Goal: Task Accomplishment & Management: Manage account settings

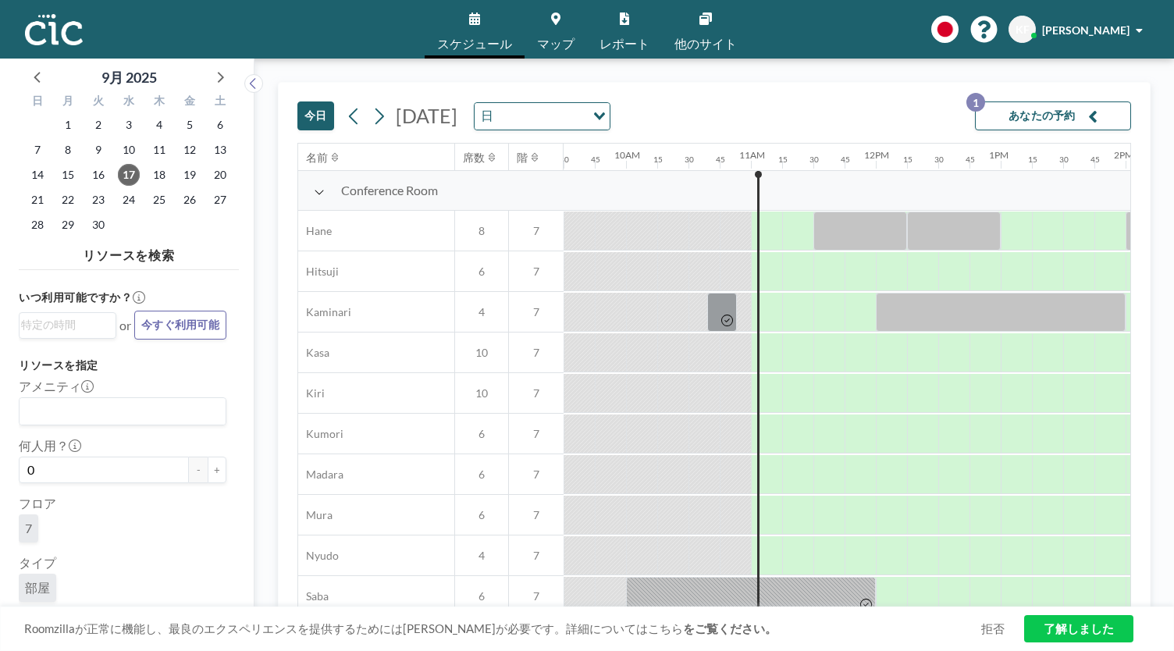
click at [549, 30] on link "マップ" at bounding box center [555, 29] width 62 height 59
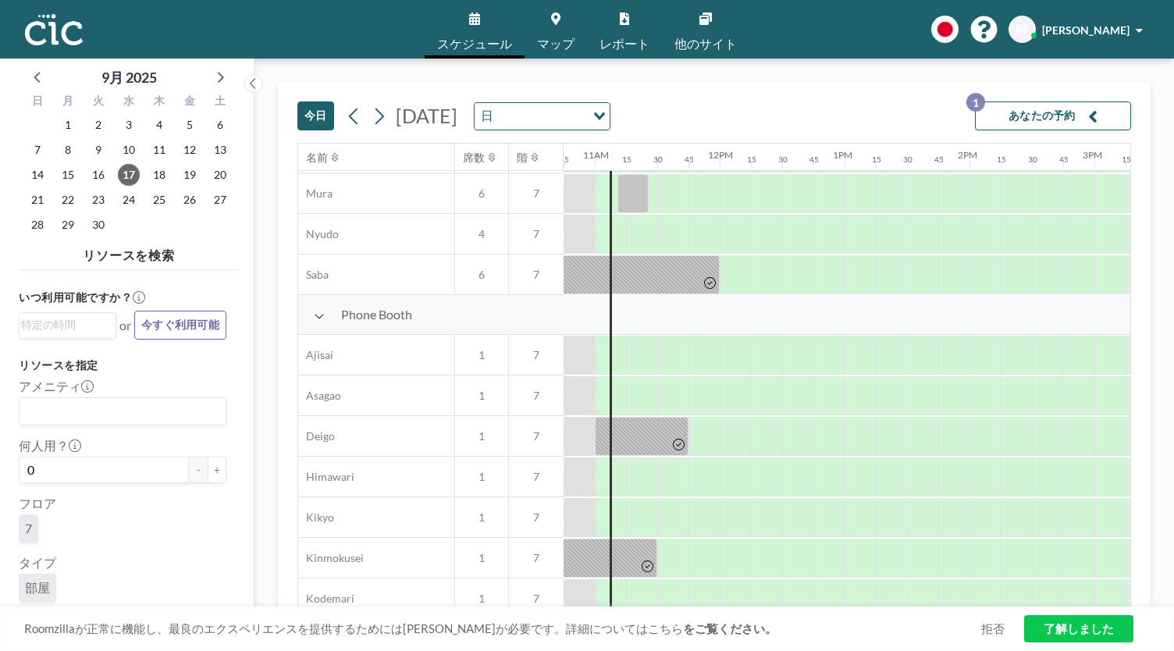
scroll to position [326, 1342]
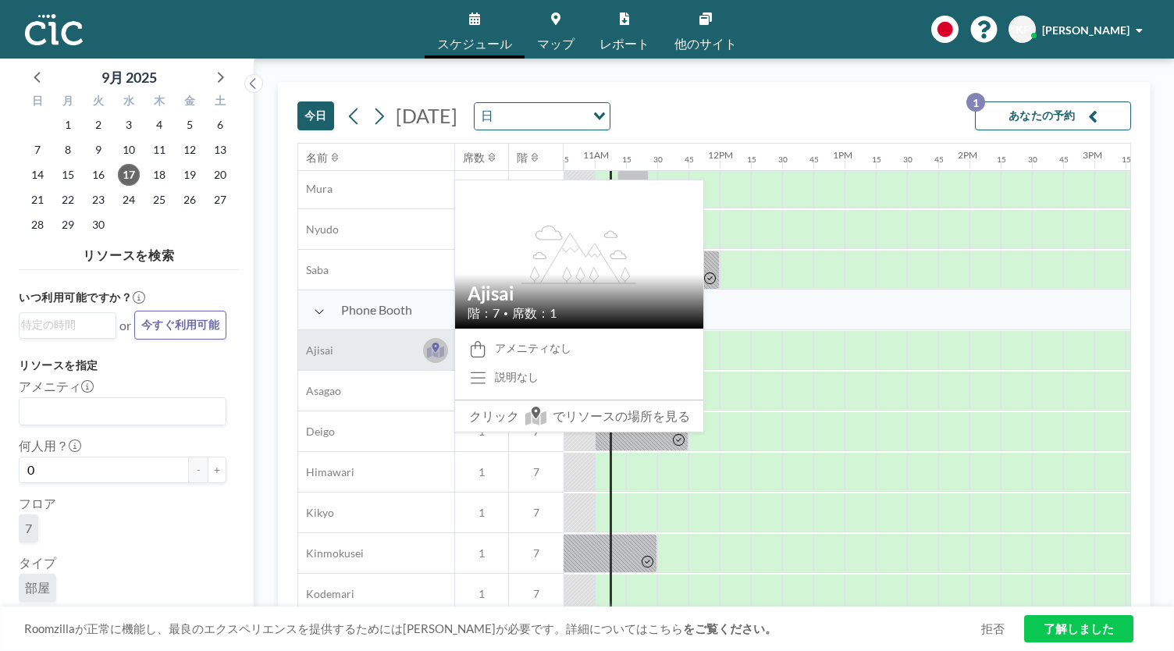
click at [432, 354] on icon at bounding box center [436, 352] width 18 height 12
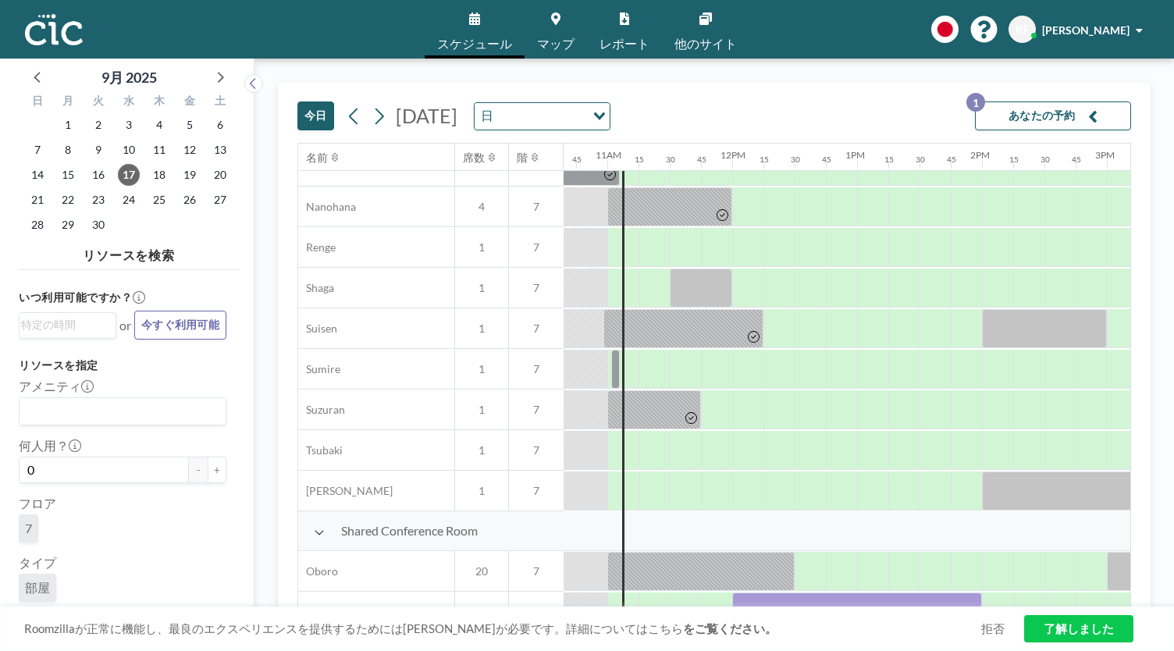
scroll to position [794, 1331]
click at [1021, 106] on button "あなたの予約 1" at bounding box center [1053, 115] width 156 height 29
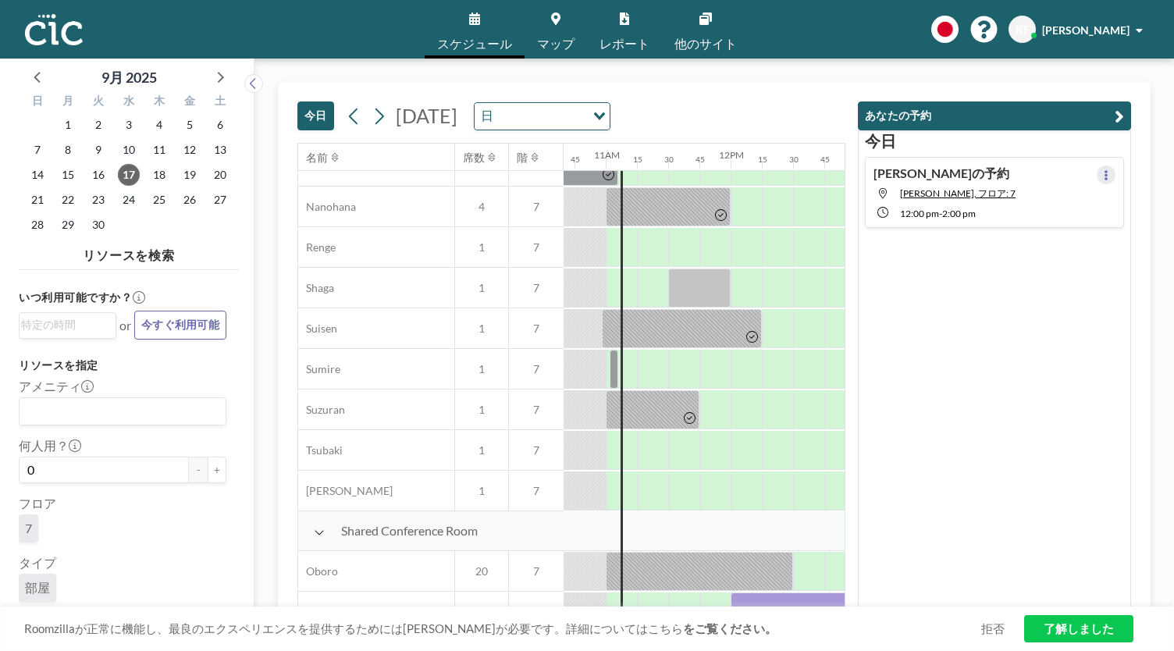
click at [1104, 170] on icon at bounding box center [1105, 175] width 3 height 10
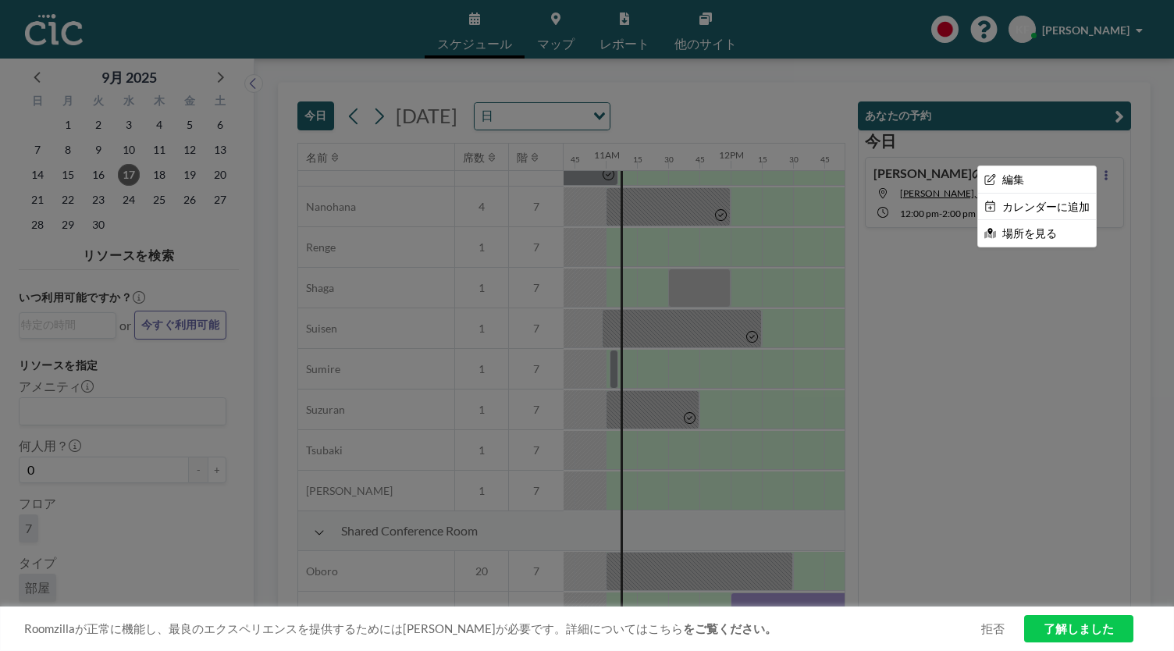
click at [1100, 170] on div at bounding box center [587, 325] width 1174 height 651
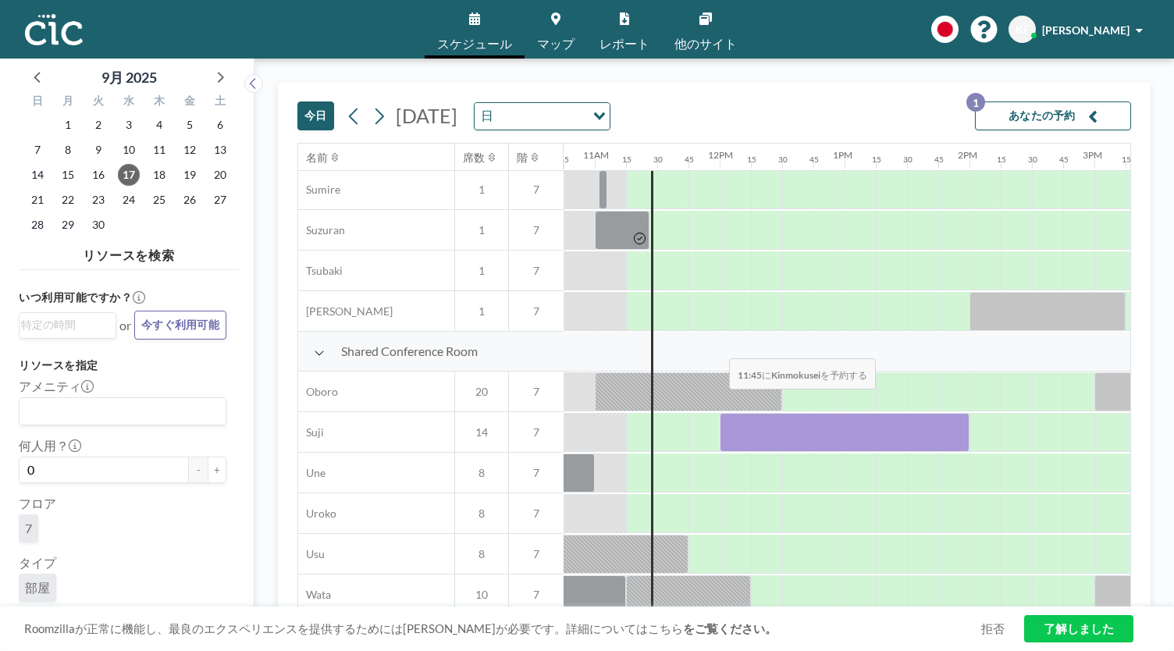
scroll to position [1029, 1342]
